Goal: Task Accomplishment & Management: Complete application form

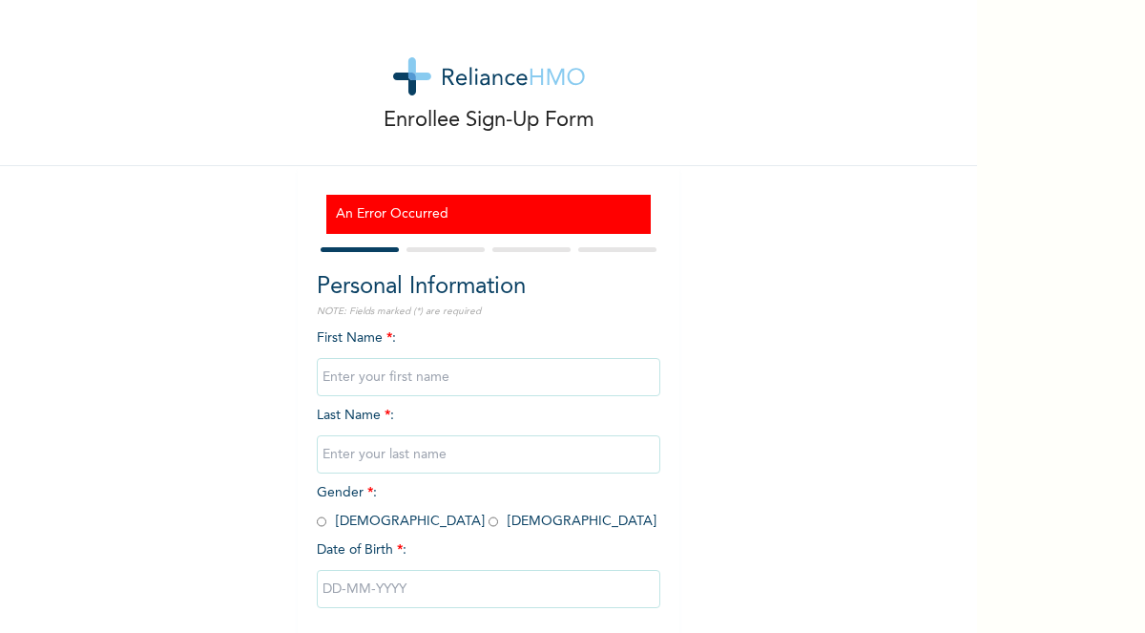
click at [400, 369] on input "text" at bounding box center [488, 377] width 343 height 38
type input "Anjolaoluwa"
click at [370, 450] on input "text" at bounding box center [488, 454] width 343 height 38
type input "Adeyemi"
click at [488, 520] on input "radio" at bounding box center [493, 521] width 10 height 18
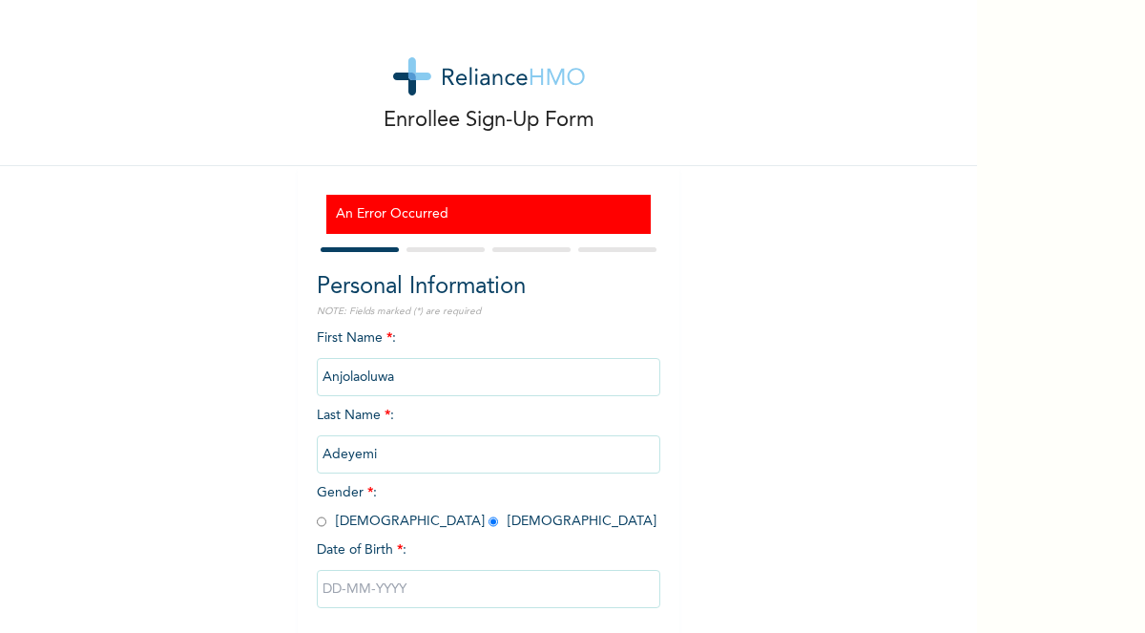
radio input "true"
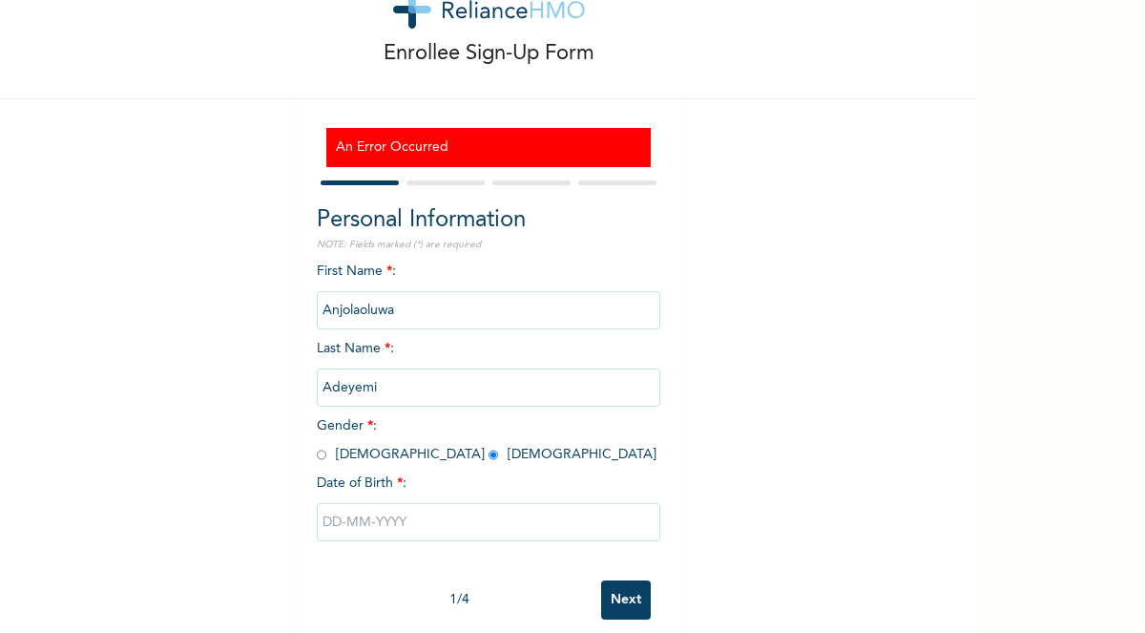
scroll to position [58, 0]
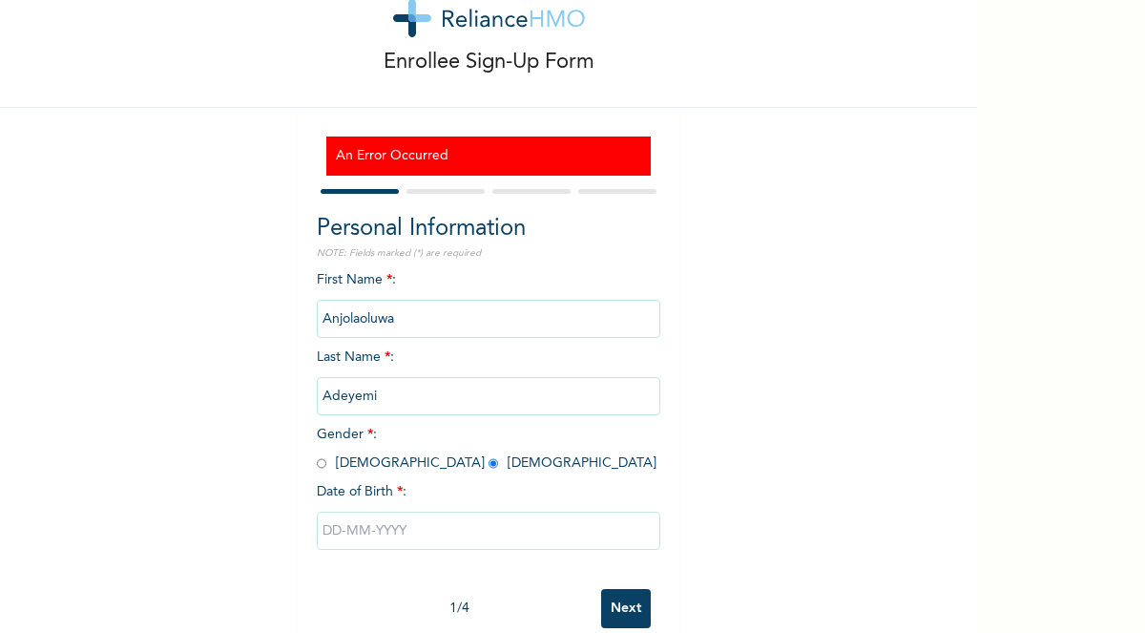
click at [408, 533] on input "text" at bounding box center [488, 530] width 343 height 38
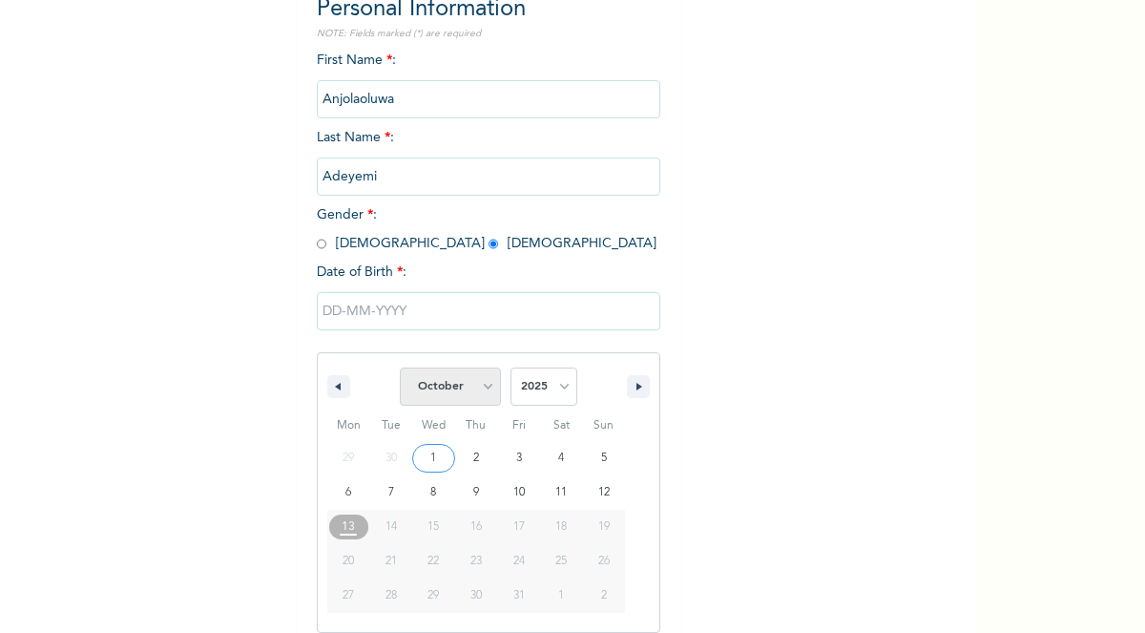
click at [492, 382] on select "January February March April May June July August September October November De…" at bounding box center [450, 386] width 101 height 38
select select "7"
click at [400, 367] on select "January February March April May June July August September October November De…" at bounding box center [450, 386] width 101 height 38
click at [556, 384] on select "2025 2024 2023 2022 2021 2020 2019 2018 2017 2016 2015 2014 2013 2012 2011 2010…" at bounding box center [543, 386] width 67 height 38
select select "2001"
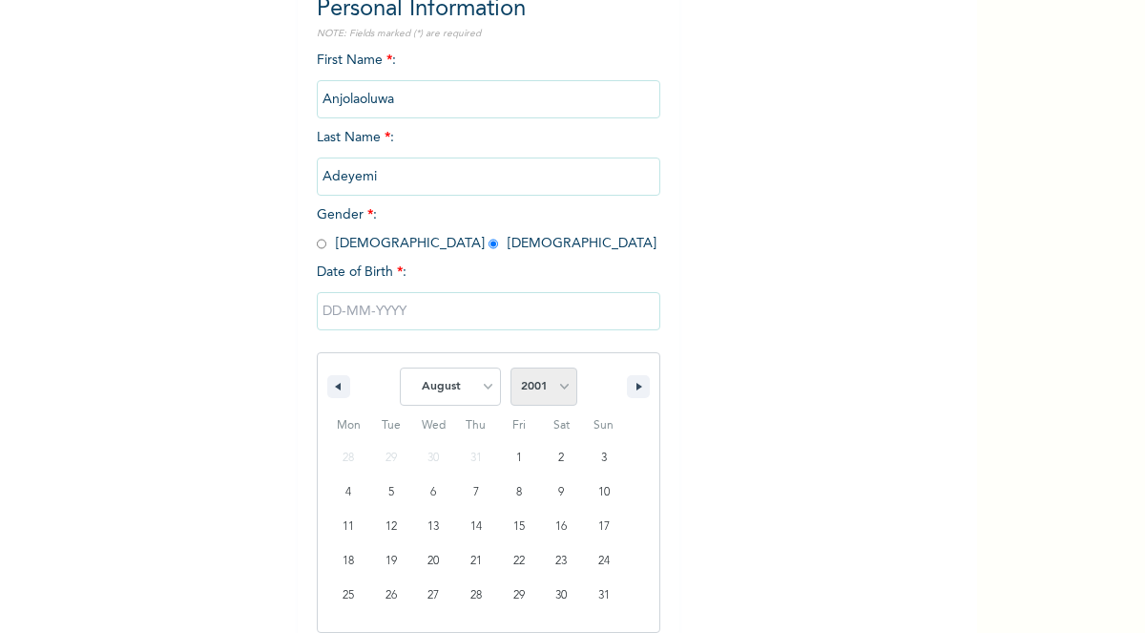
click at [510, 367] on select "2025 2024 2023 2022 2021 2020 2019 2018 2017 2016 2015 2014 2013 2012 2011 2010…" at bounding box center [543, 386] width 67 height 38
type input "[DATE]"
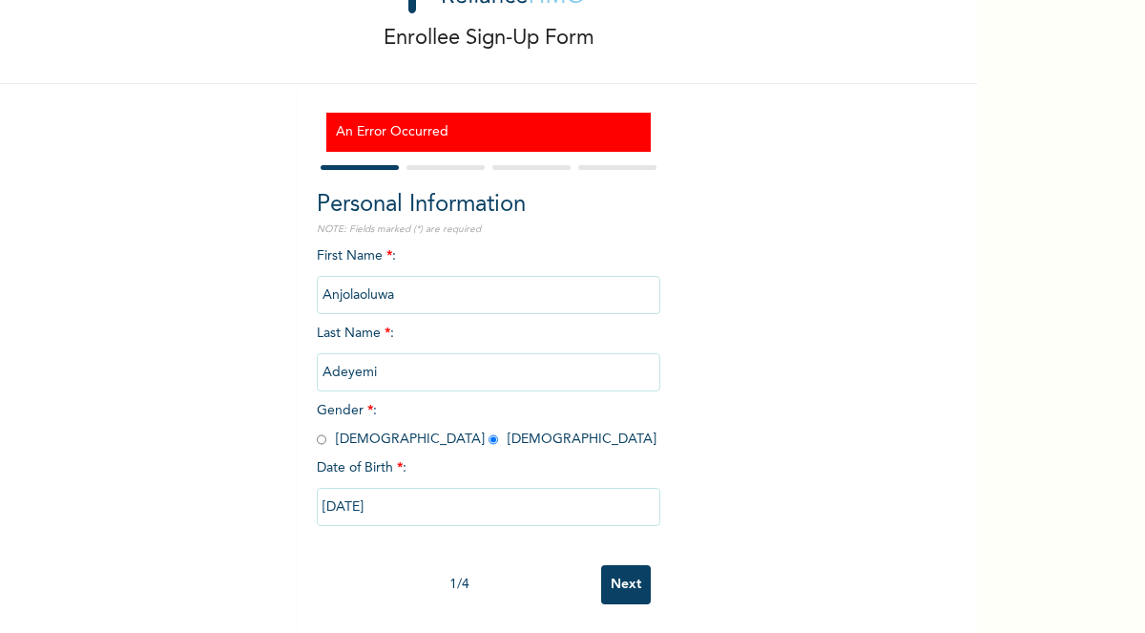
click at [631, 574] on input "Next" at bounding box center [626, 584] width 50 height 39
